Goal: Navigation & Orientation: Find specific page/section

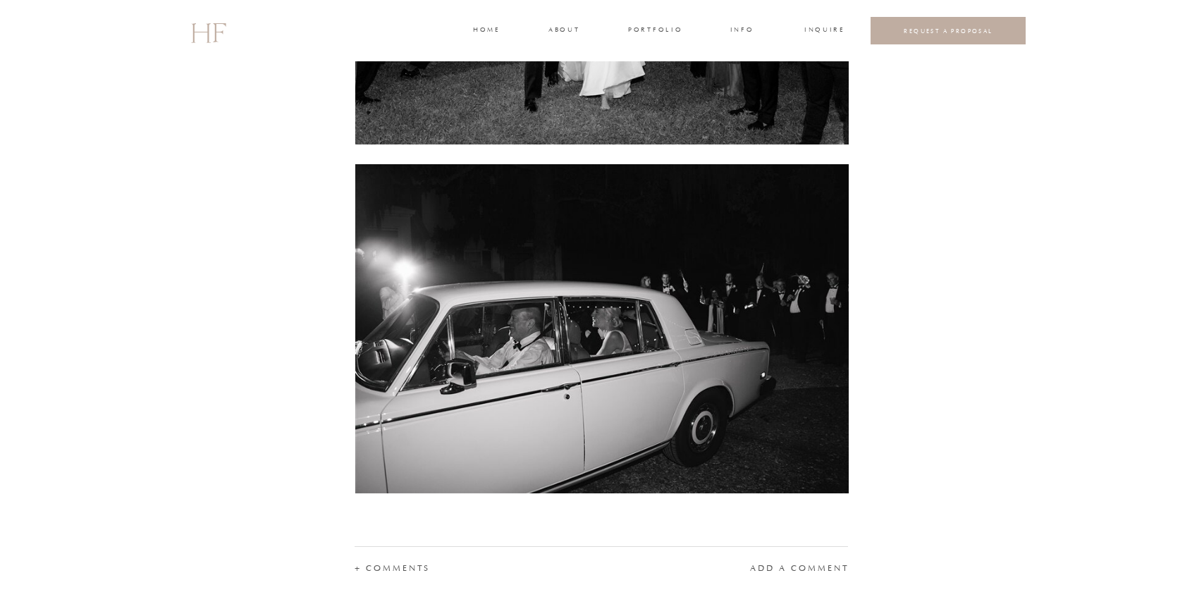
scroll to position [18388, 0]
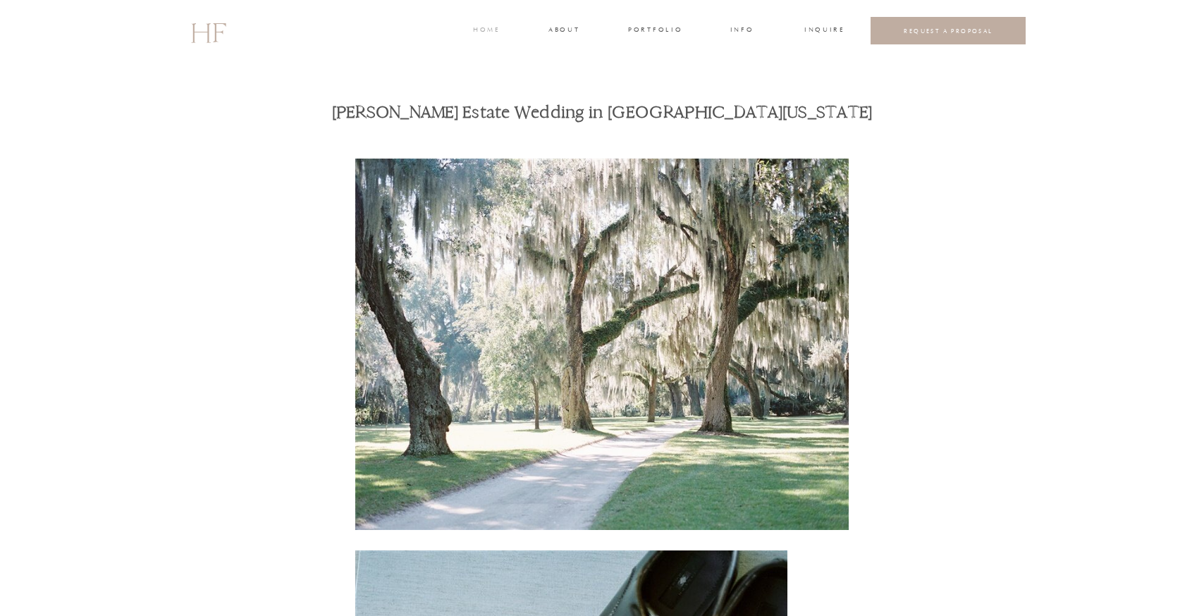
click at [484, 26] on h3 "home" at bounding box center [486, 31] width 26 height 13
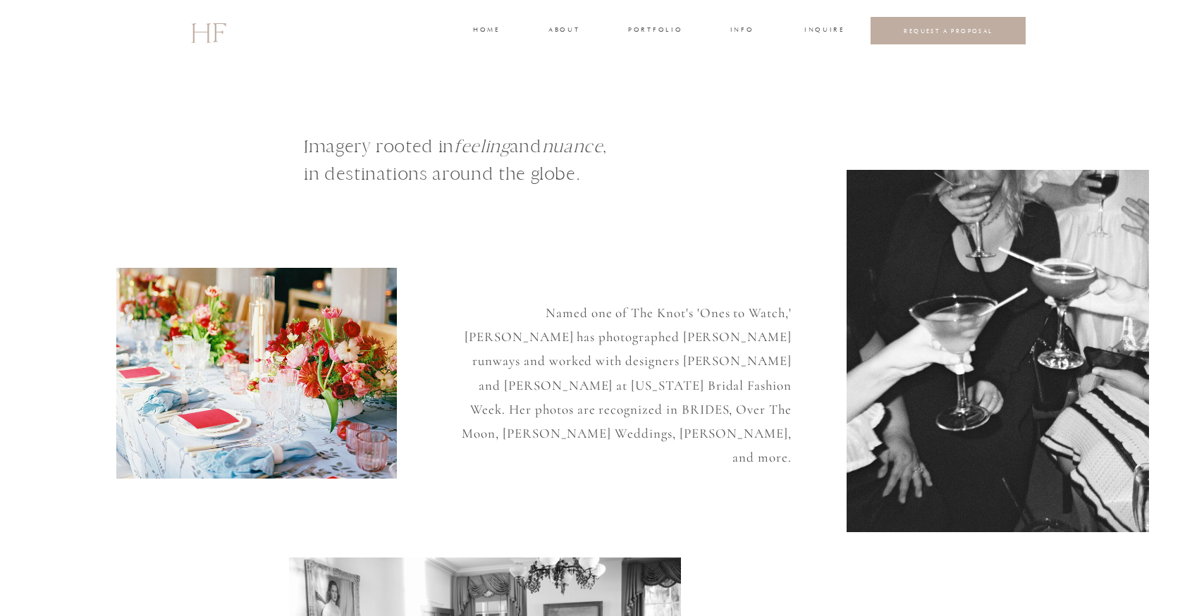
click at [663, 27] on h3 "portfolio" at bounding box center [654, 31] width 53 height 13
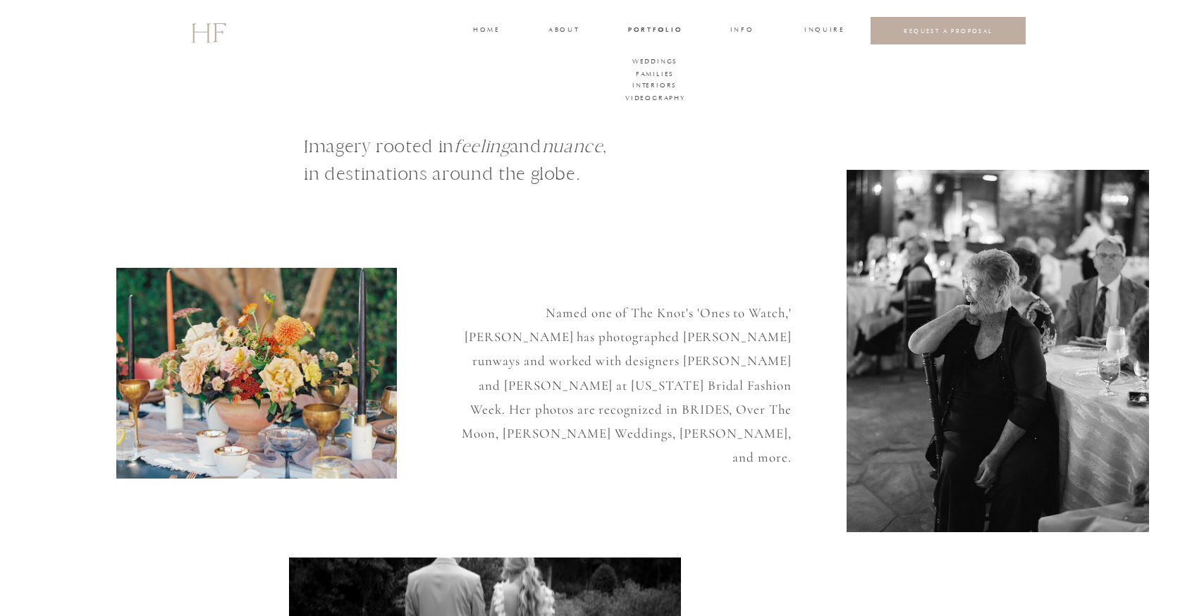
click at [743, 29] on h3 "INFO" at bounding box center [742, 31] width 26 height 13
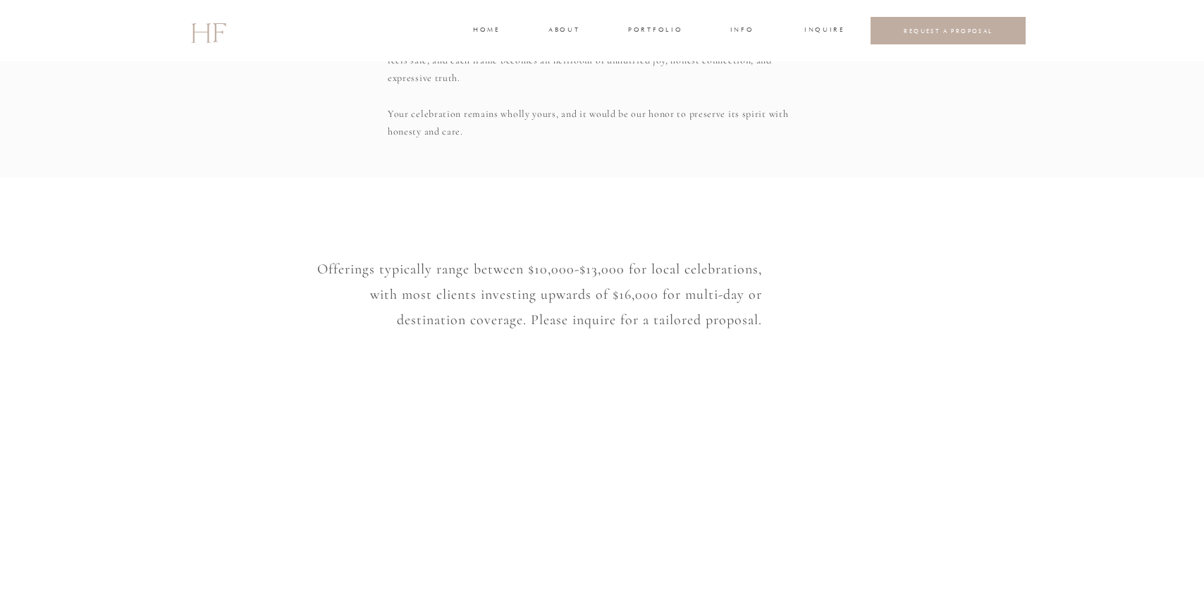
scroll to position [1034, 0]
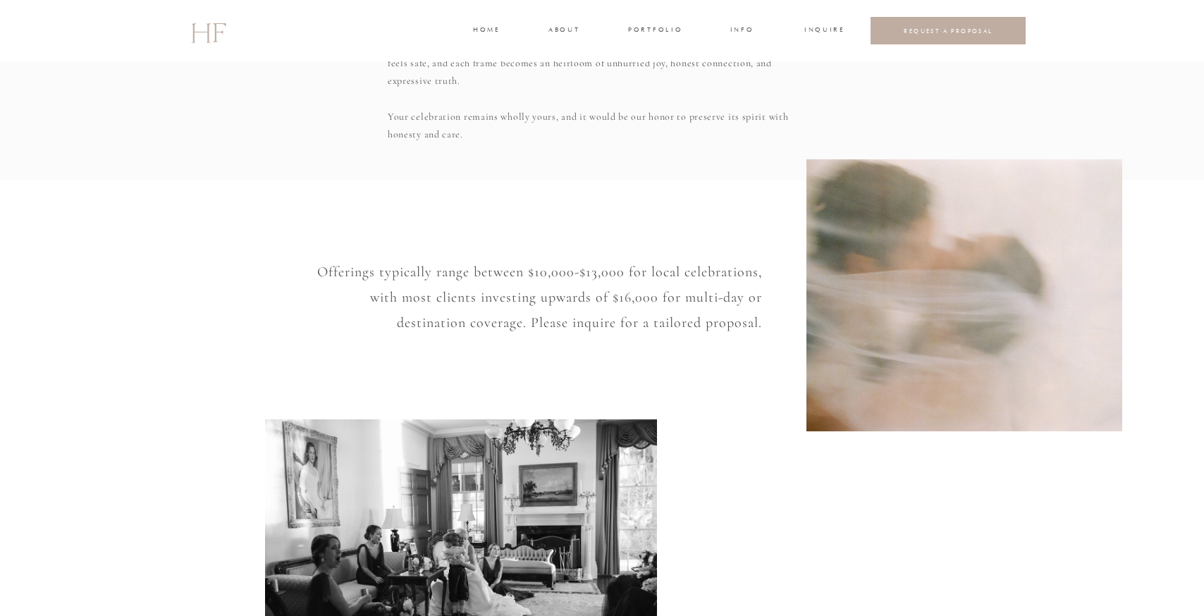
click at [817, 30] on h3 "INQUIRE" at bounding box center [823, 31] width 38 height 13
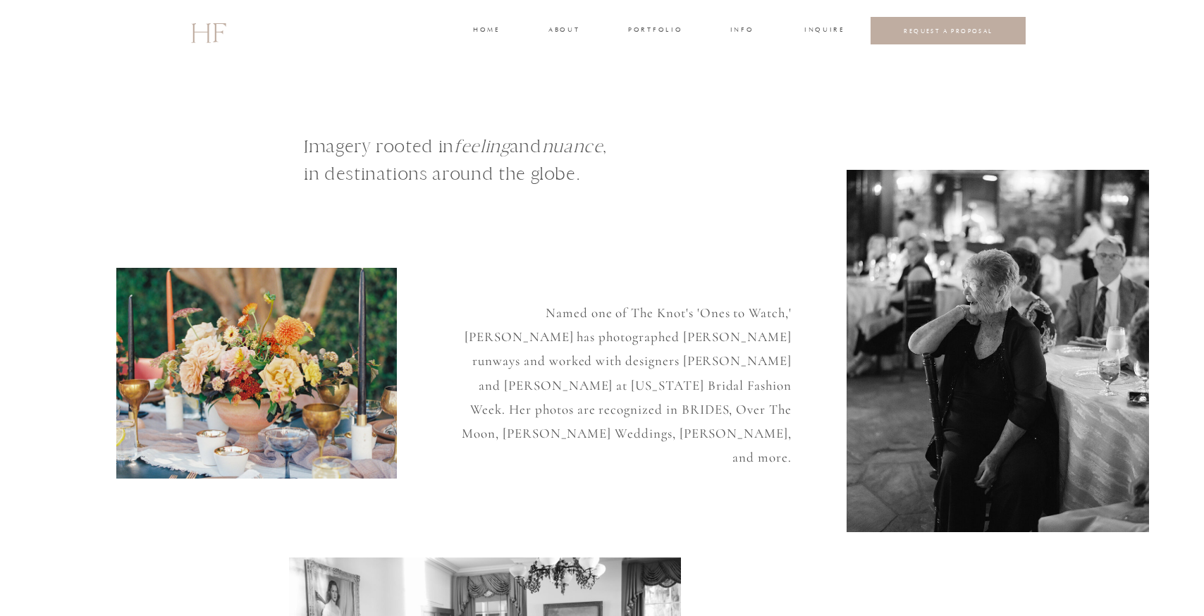
click at [557, 31] on h3 "about" at bounding box center [563, 31] width 30 height 13
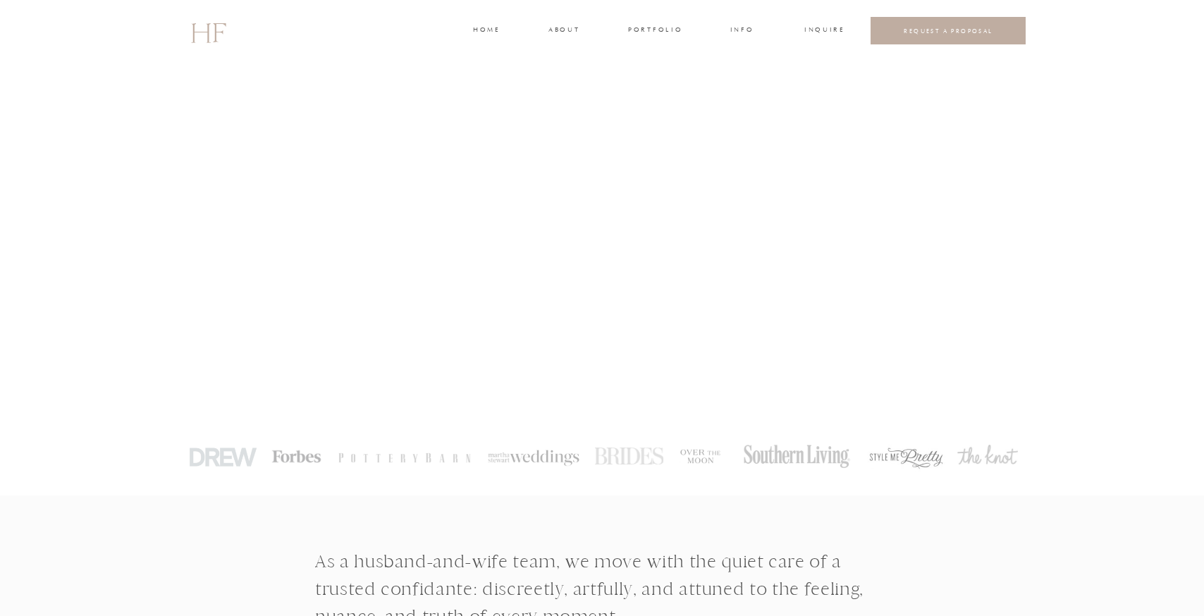
click at [492, 27] on h3 "home" at bounding box center [486, 31] width 26 height 13
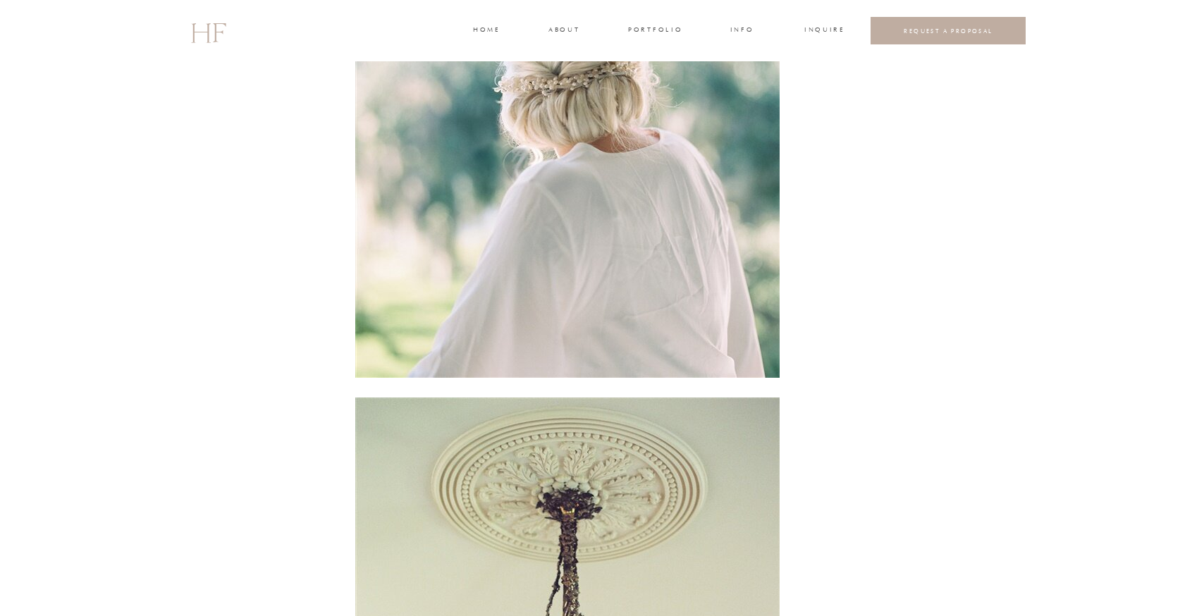
scroll to position [1323, 0]
